Goal: Information Seeking & Learning: Find specific fact

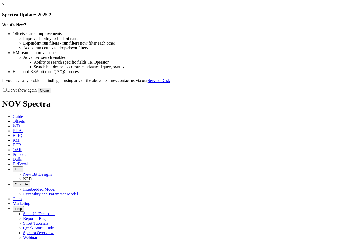
click at [4, 7] on link "×" at bounding box center [3, 4] width 2 height 4
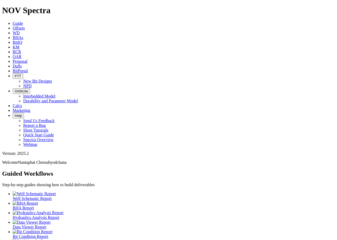
click at [28, 69] on span "BitPortal" at bounding box center [20, 71] width 15 height 4
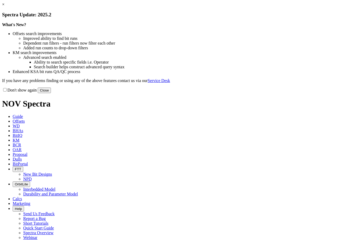
click at [4, 7] on link "×" at bounding box center [3, 4] width 2 height 4
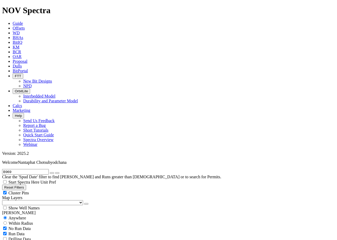
scroll to position [211, 0]
checkbox input "false"
